Goal: Task Accomplishment & Management: Complete application form

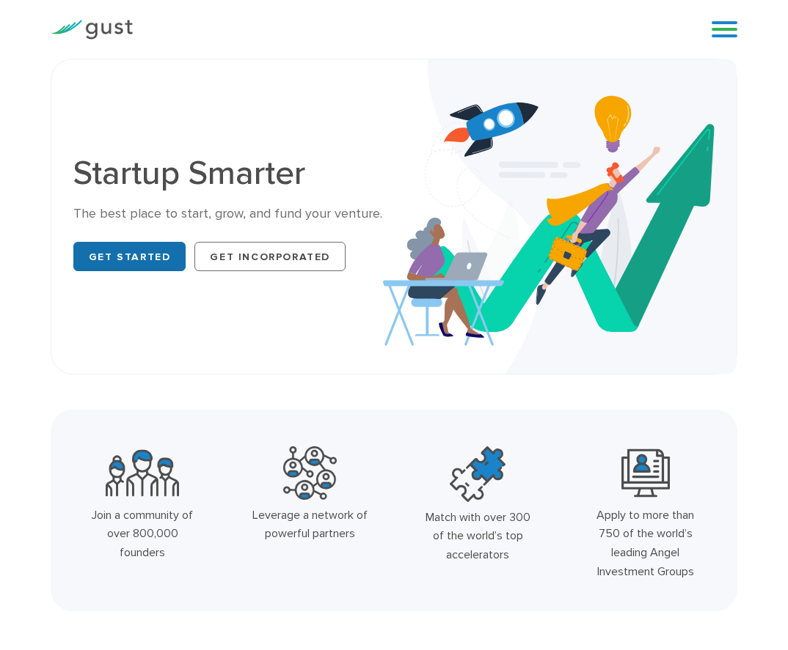
click at [158, 257] on link "Get Started" at bounding box center [129, 256] width 113 height 29
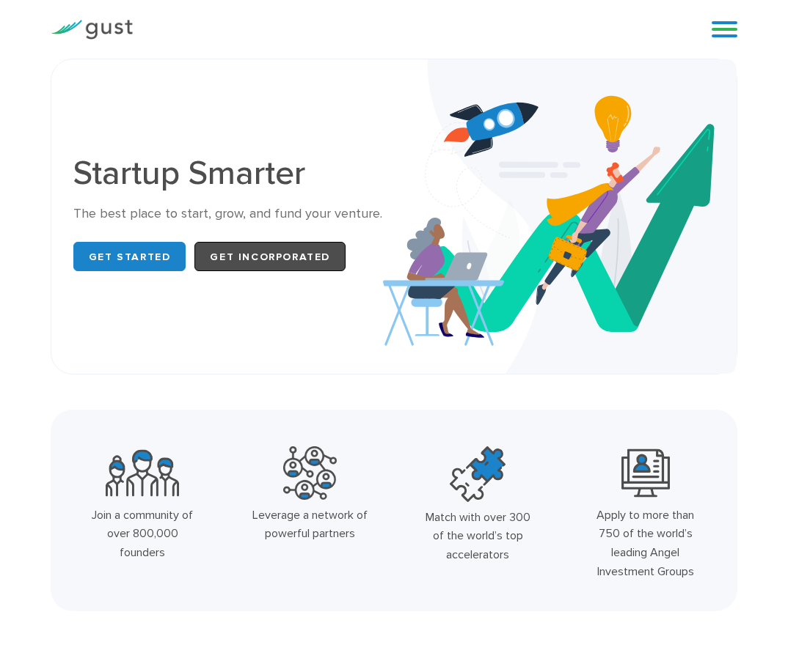
click at [254, 243] on link "Get Incorporated" at bounding box center [269, 256] width 151 height 29
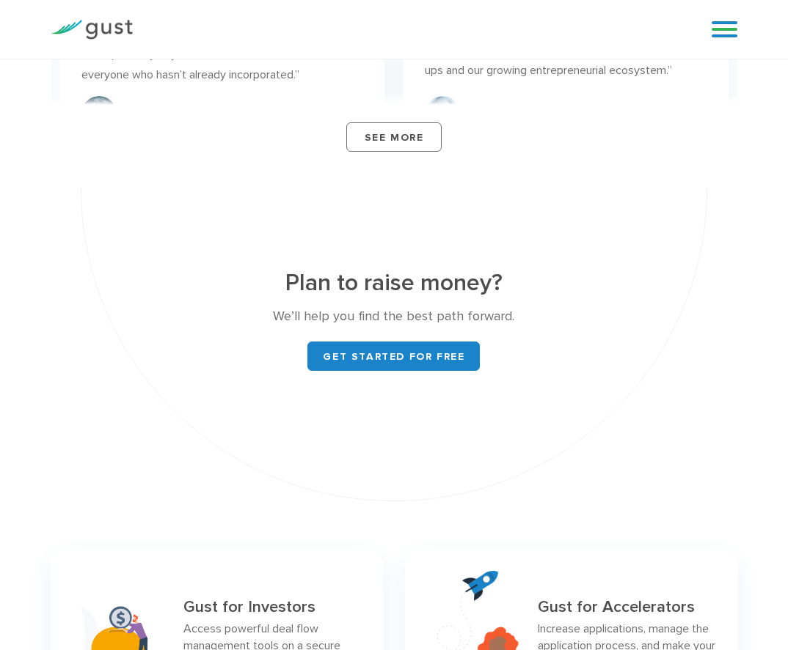
scroll to position [5281, 0]
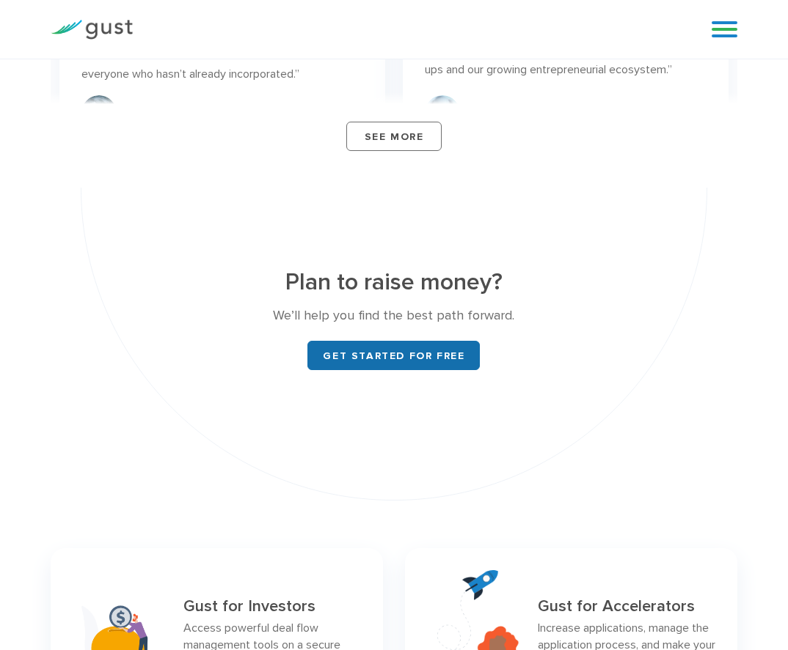
click at [421, 358] on link "Get started for free" at bounding box center [393, 355] width 172 height 29
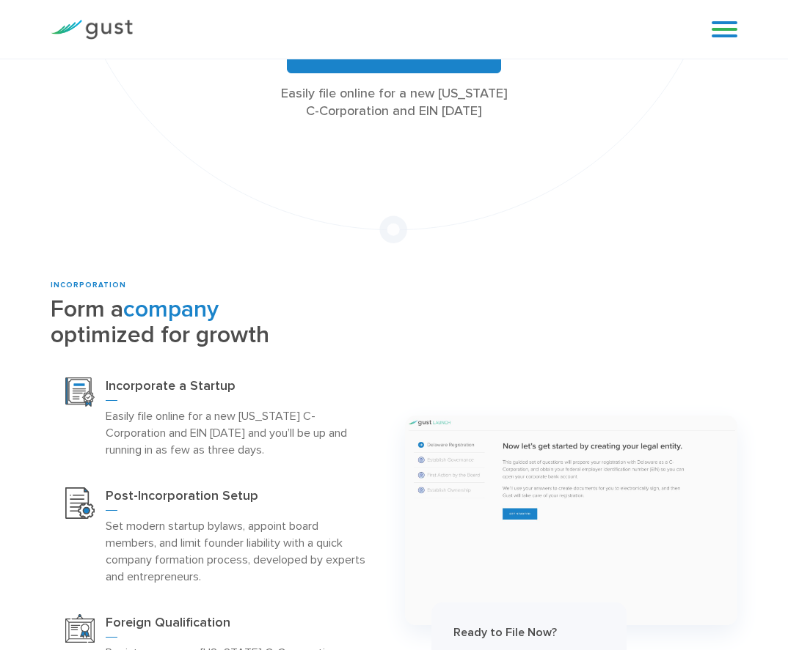
scroll to position [220, 0]
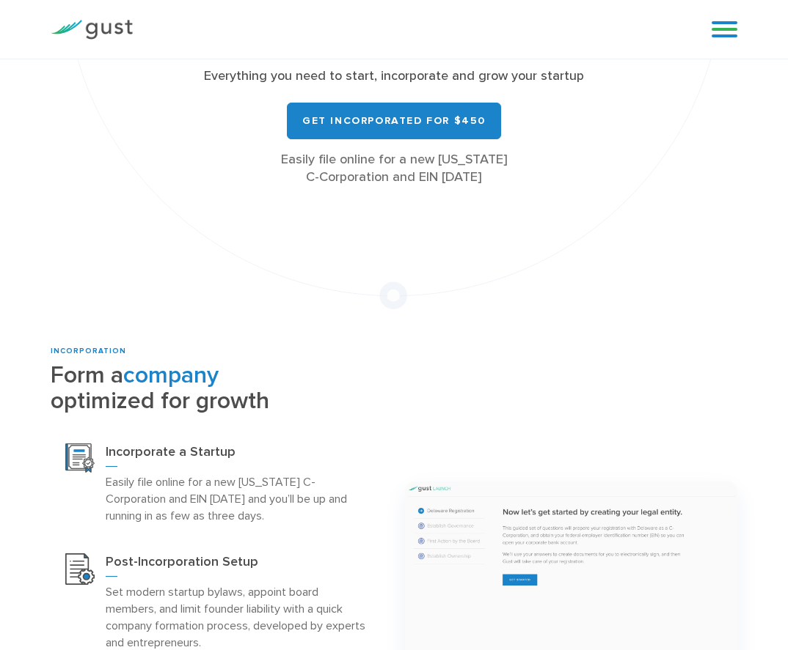
click at [419, 299] on div "All the Legal Cap Table Fundraising Governance Tools You’ll Need Everything you…" at bounding box center [394, 74] width 687 height 471
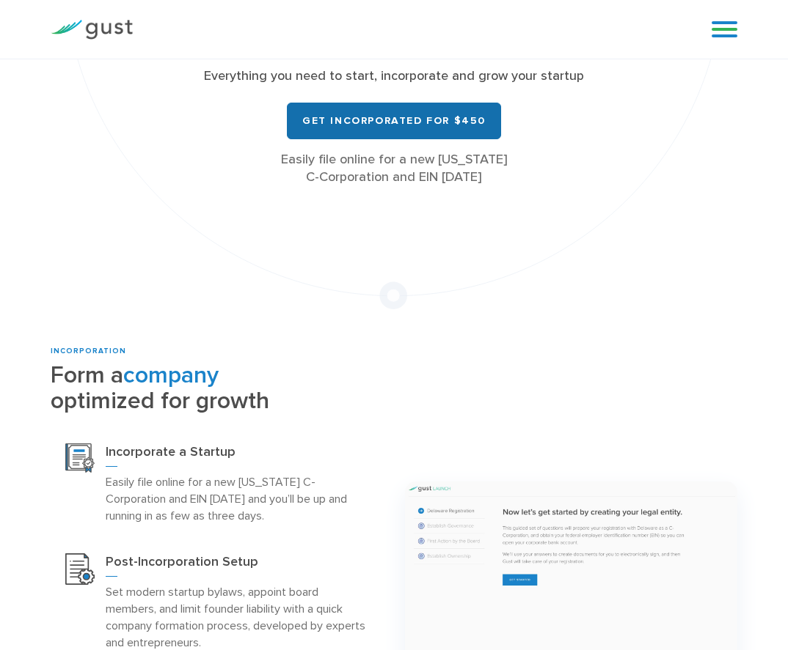
click at [382, 109] on link "Get Incorporated for $450" at bounding box center [394, 121] width 214 height 37
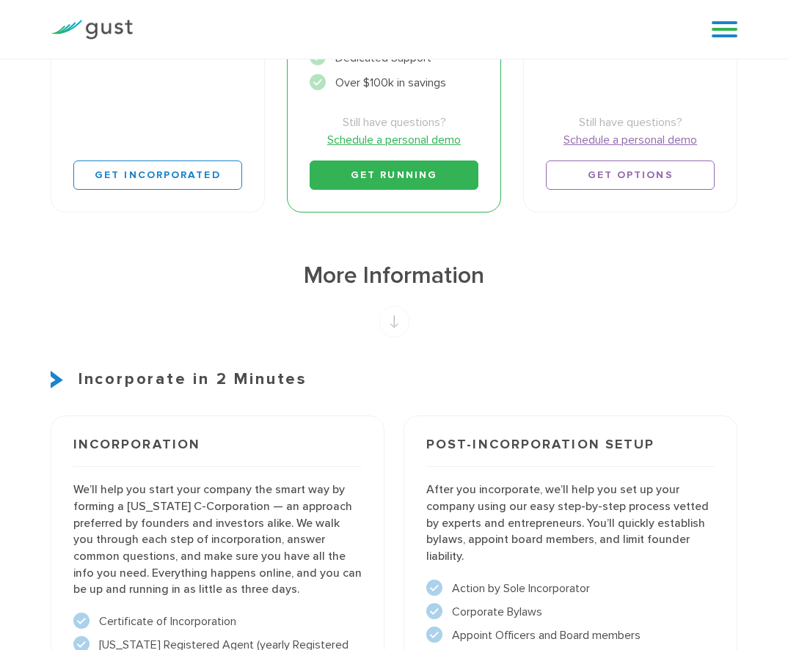
scroll to position [513, 0]
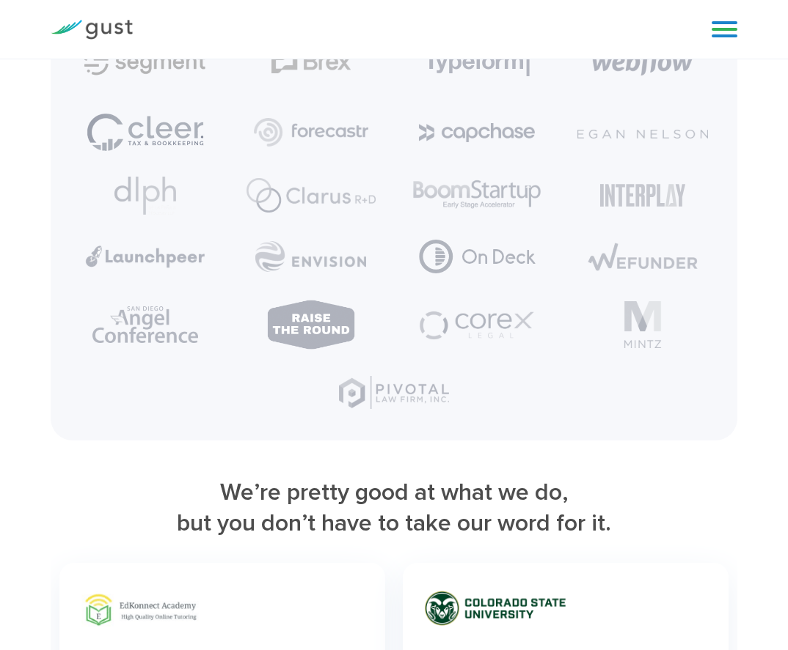
scroll to position [2946, 0]
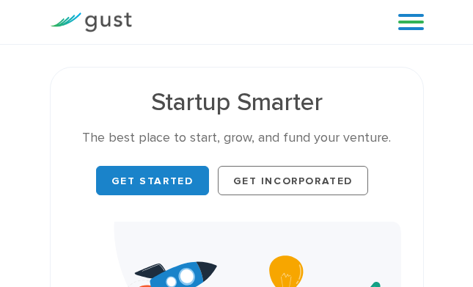
click at [418, 27] on link at bounding box center [411, 22] width 26 height 22
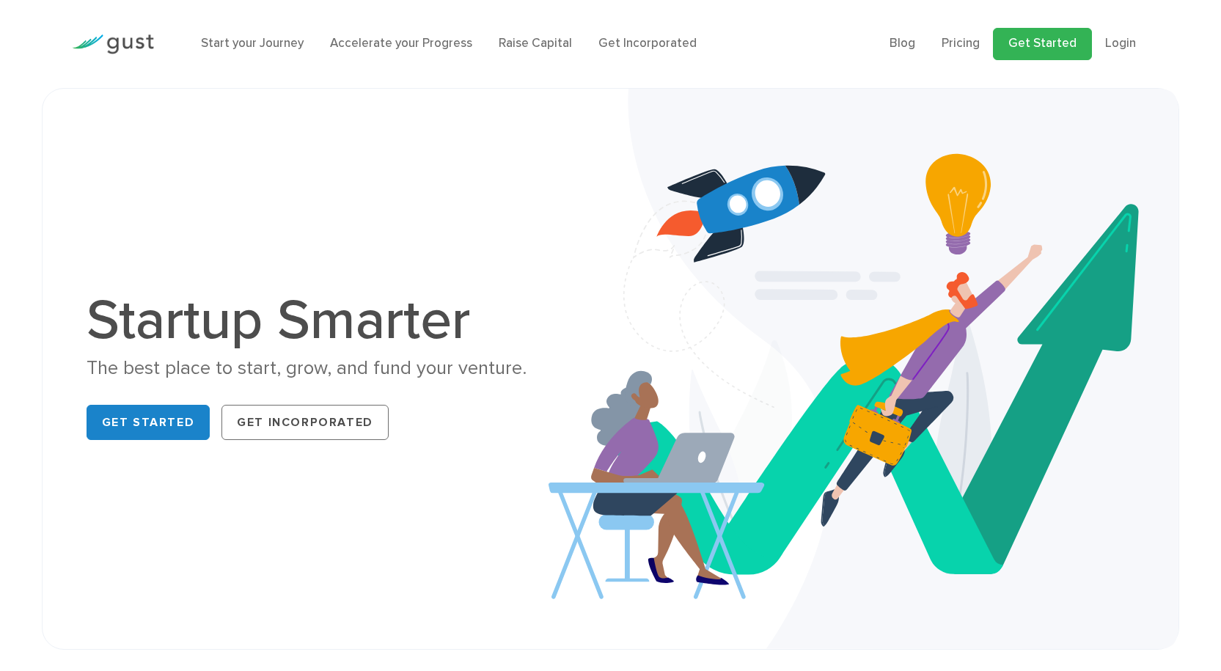
click at [472, 47] on link "Get Started" at bounding box center [1042, 44] width 99 height 32
click at [472, 48] on link "Login" at bounding box center [1120, 43] width 31 height 15
click at [246, 53] on li "Start your Journey" at bounding box center [252, 43] width 103 height 19
click at [251, 45] on link "Start your Journey" at bounding box center [252, 43] width 103 height 15
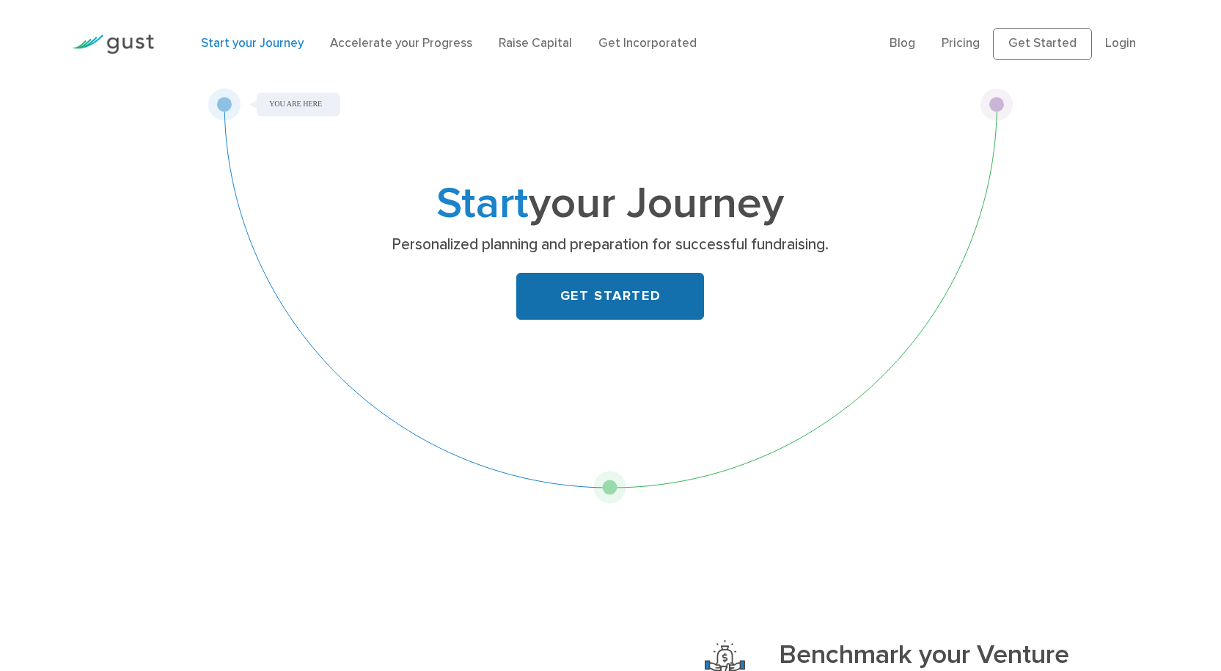
click at [615, 301] on link "GET STARTED" at bounding box center [610, 296] width 188 height 47
